Goal: Entertainment & Leisure: Browse casually

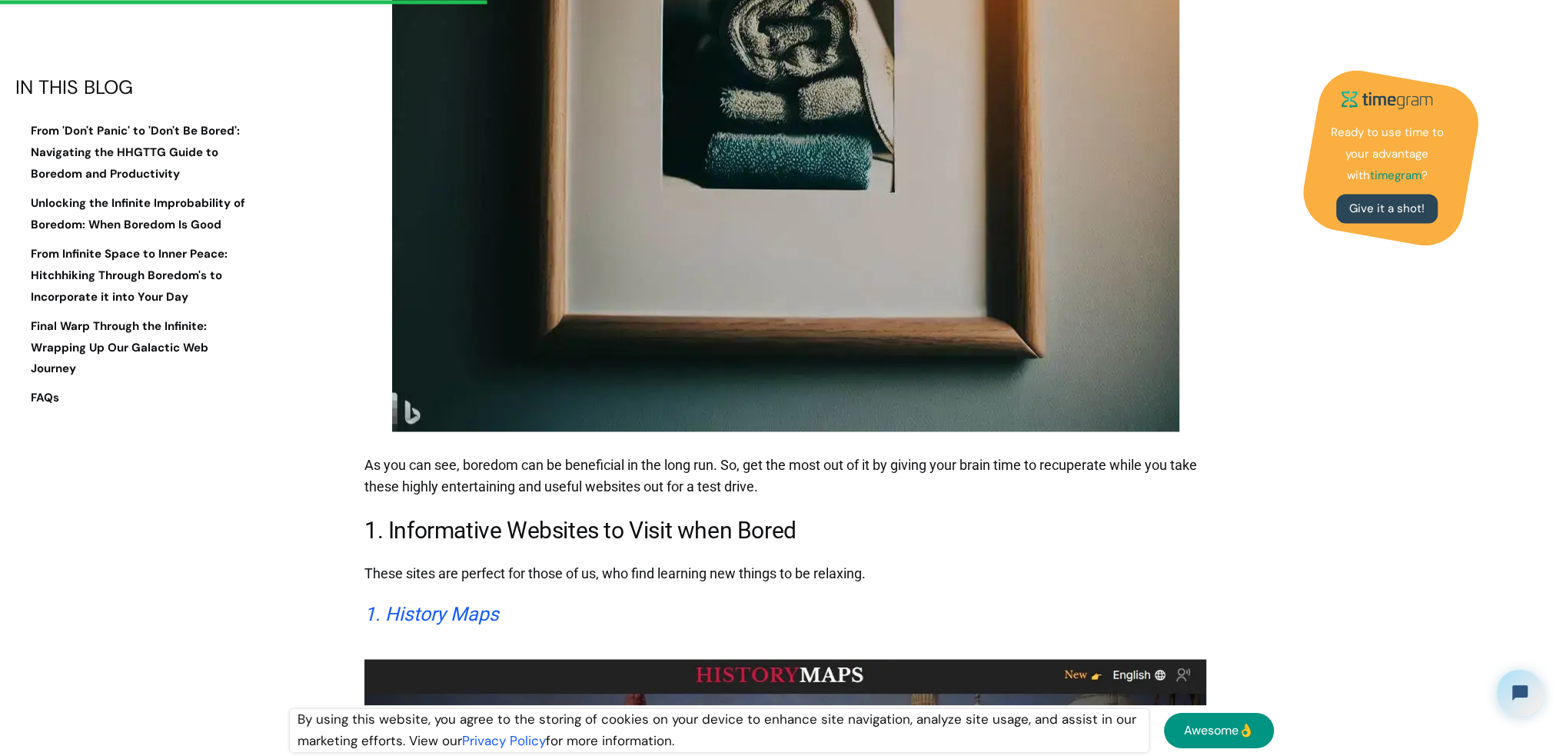
scroll to position [3460, 0]
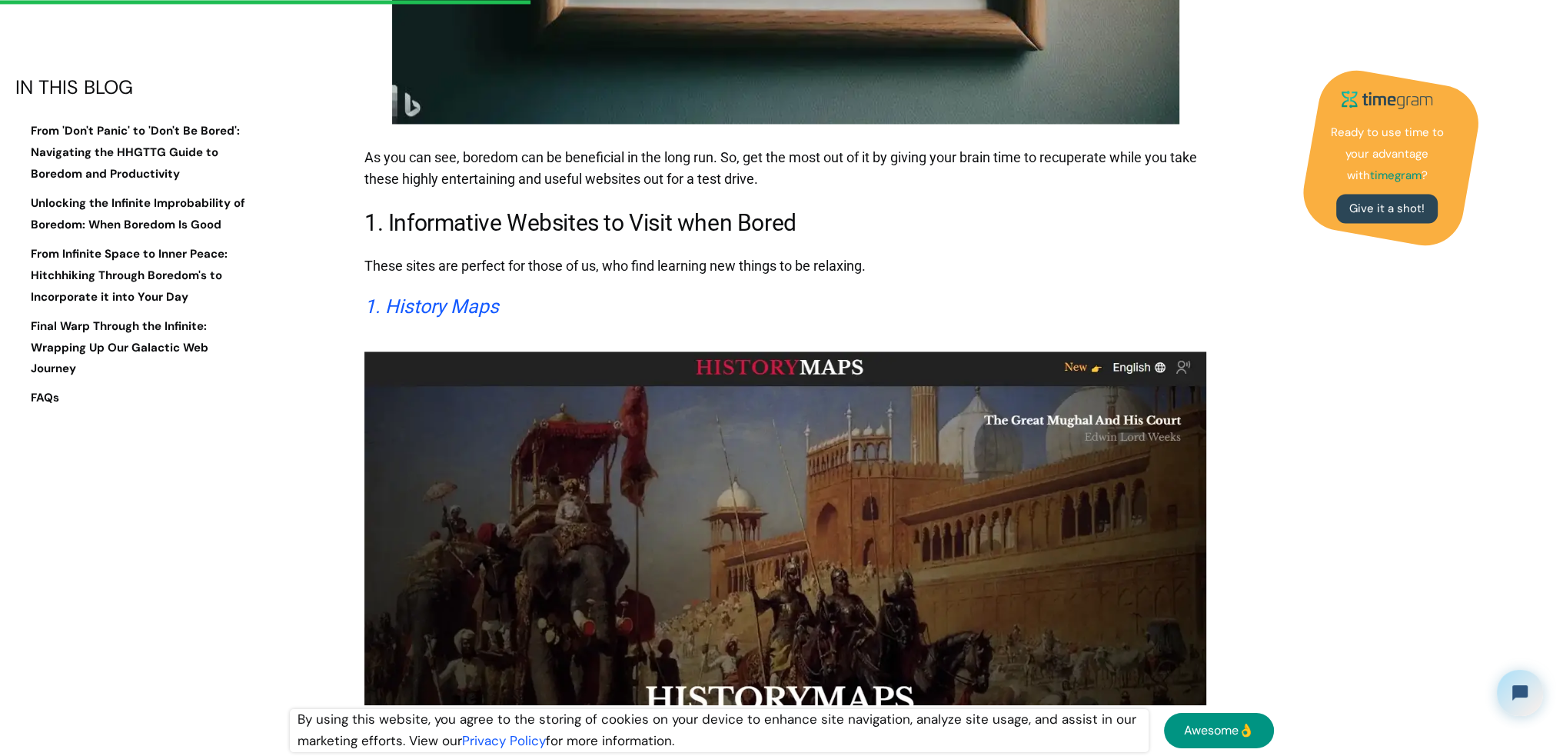
click at [424, 295] on em "1. History Maps" at bounding box center [431, 306] width 135 height 22
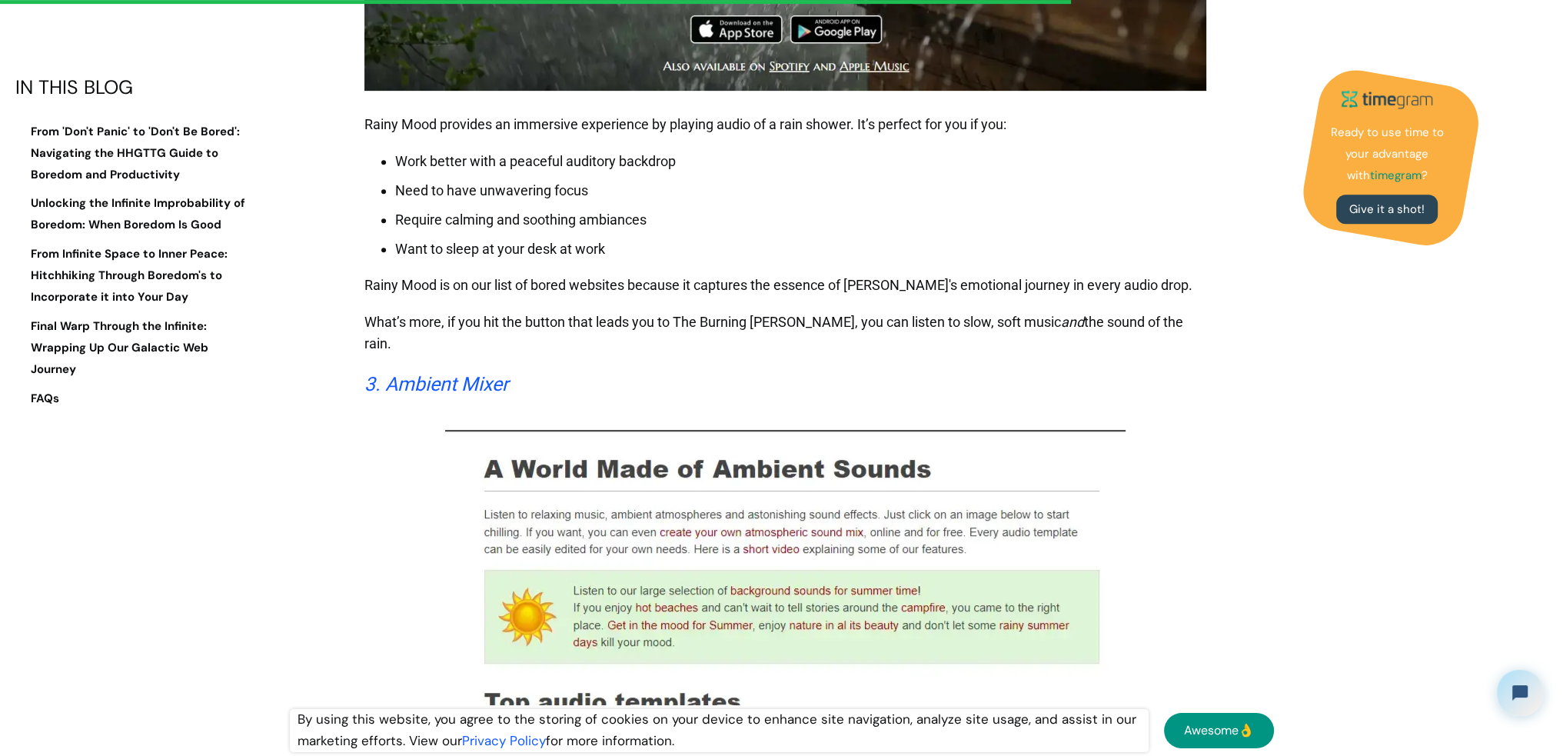
scroll to position [8305, 0]
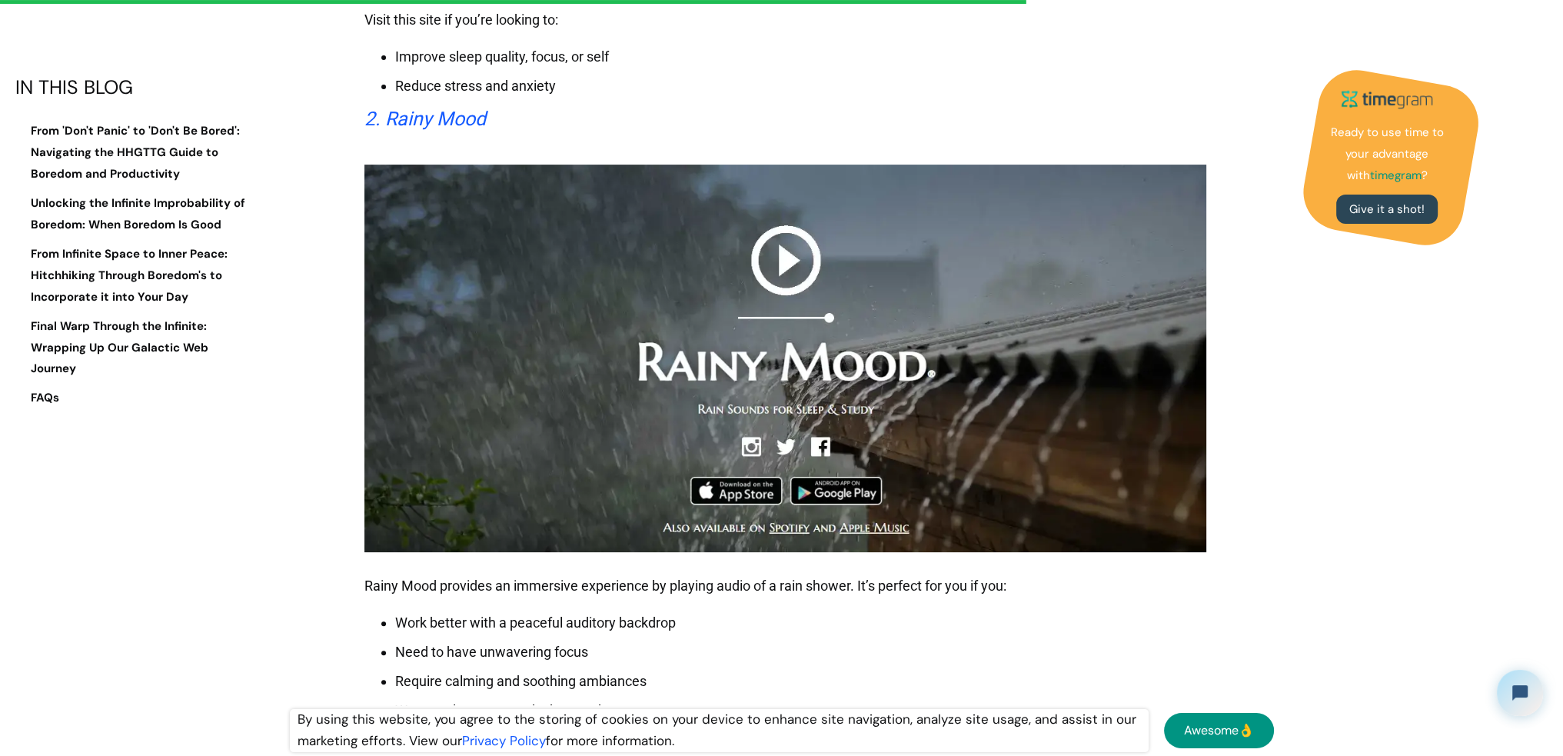
click at [413, 108] on em "2. Rainy Mood" at bounding box center [424, 119] width 121 height 22
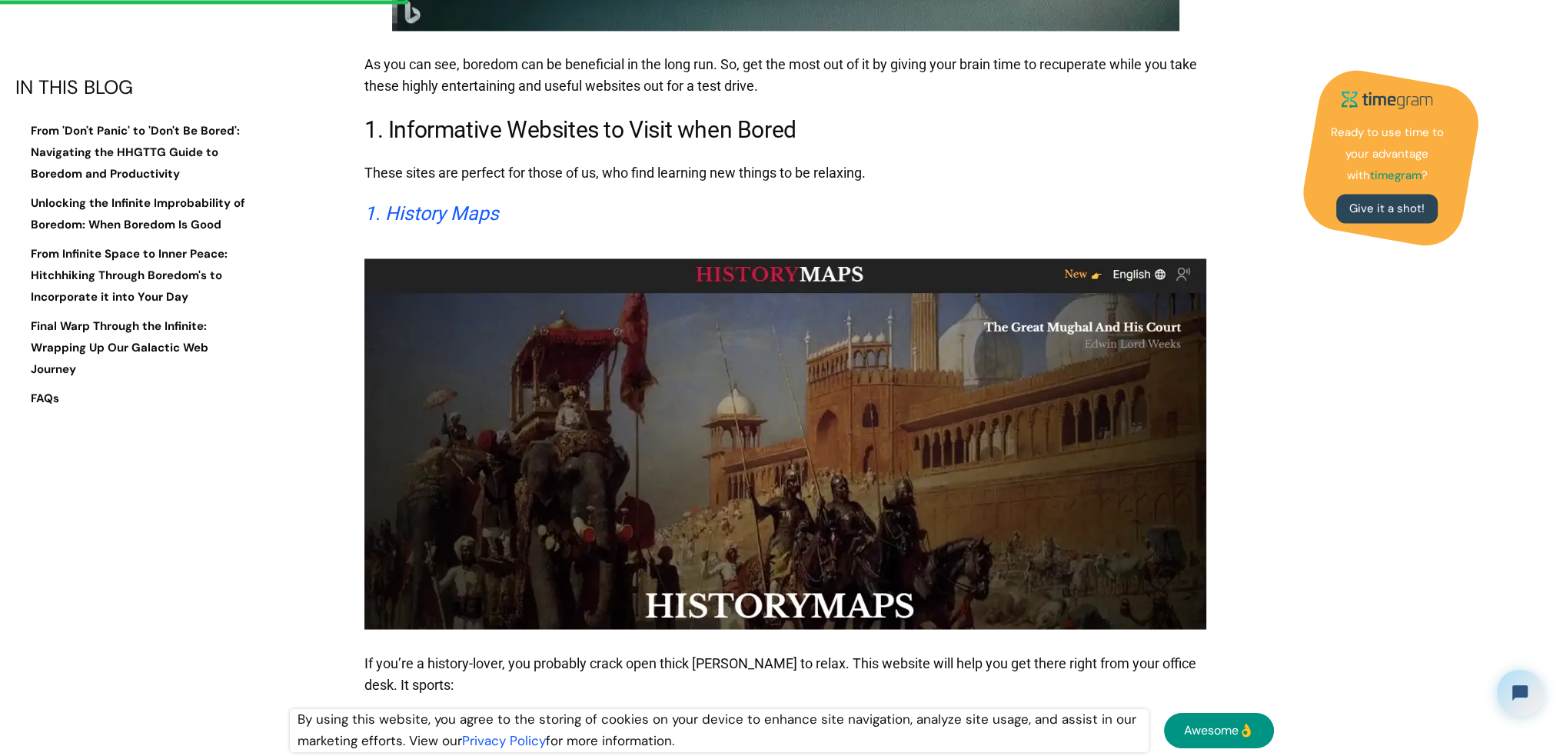
scroll to position [3823, 0]
